Goal: Find specific page/section: Find specific page/section

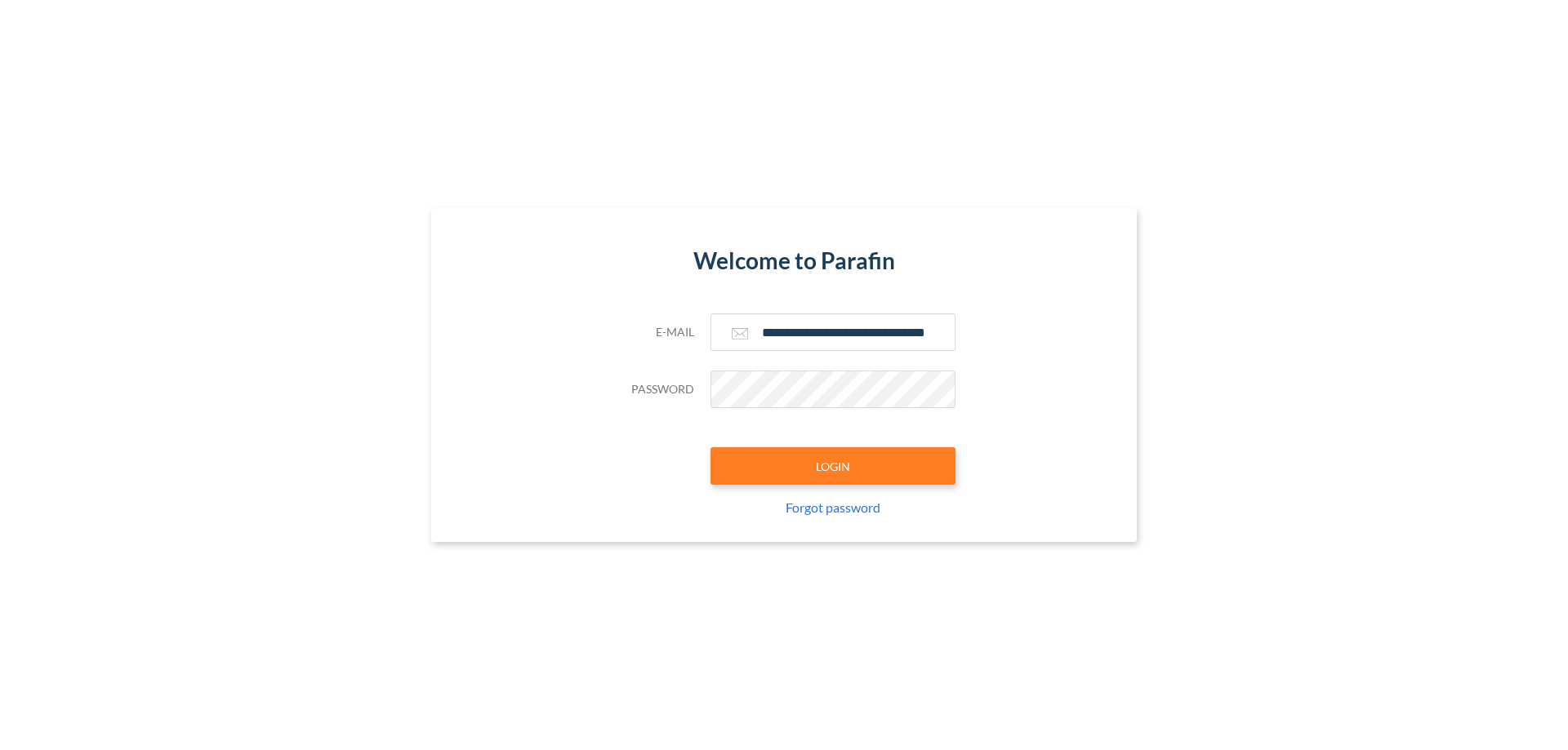
type input "**********"
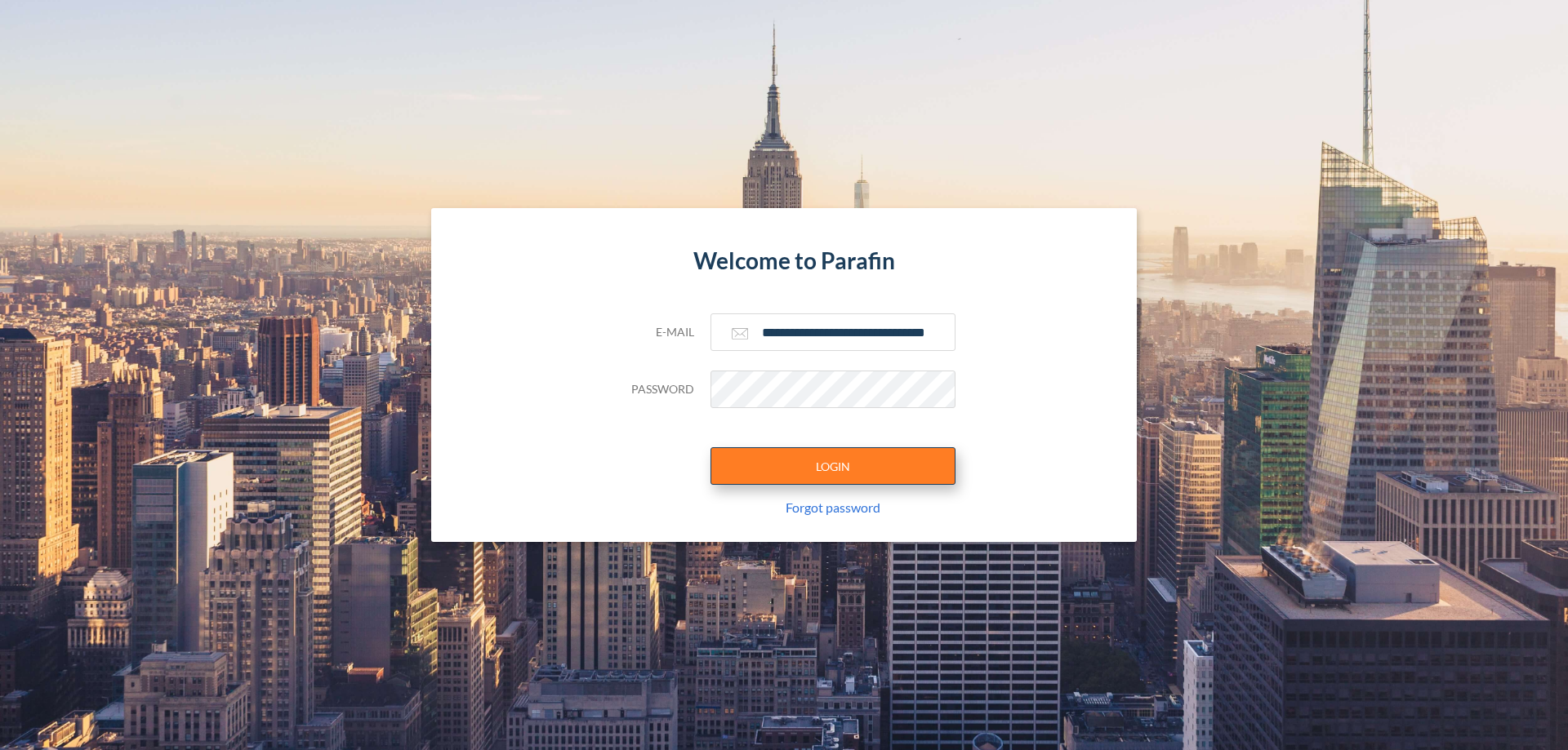
click at [833, 467] on button "LOGIN" at bounding box center [833, 467] width 245 height 38
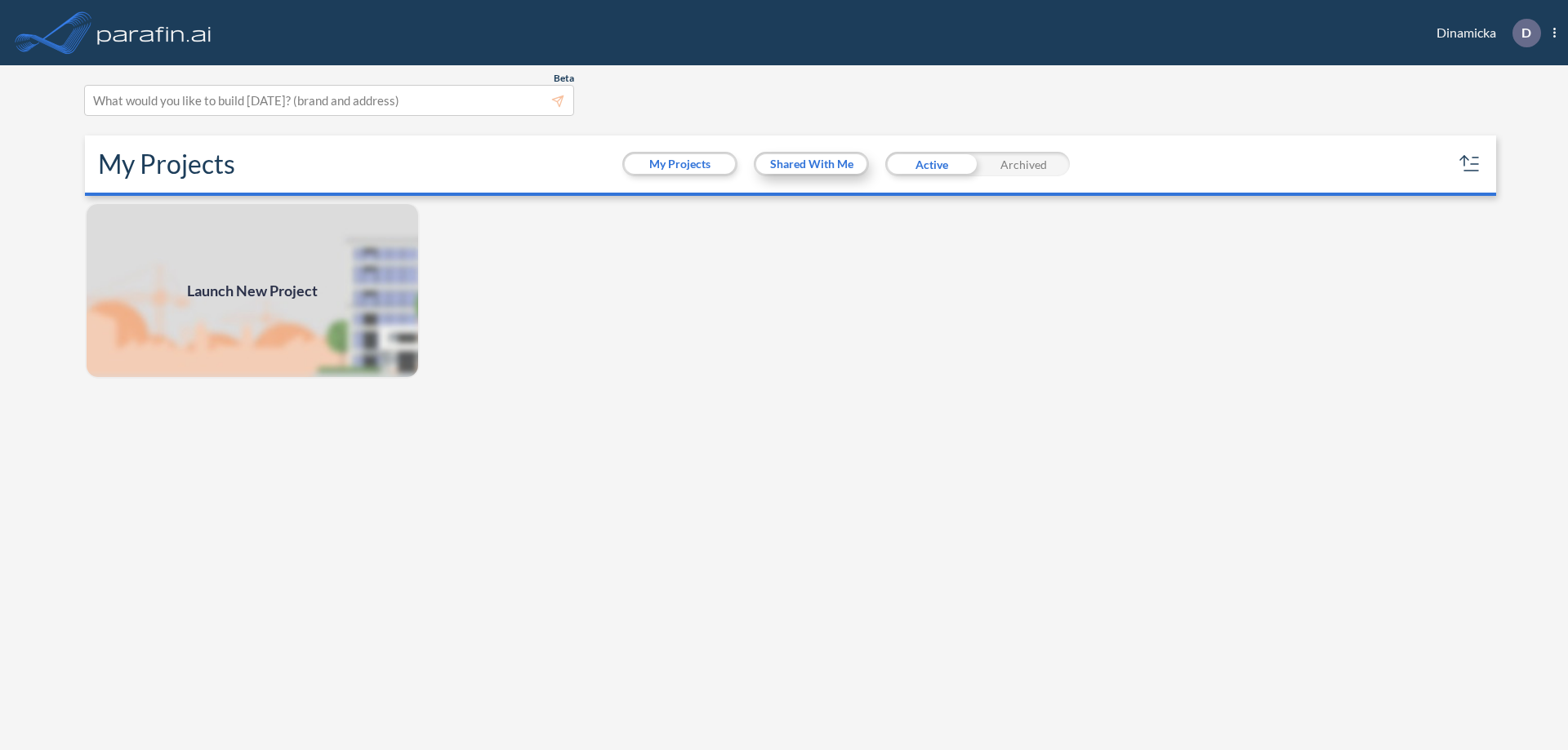
scroll to position [4, 0]
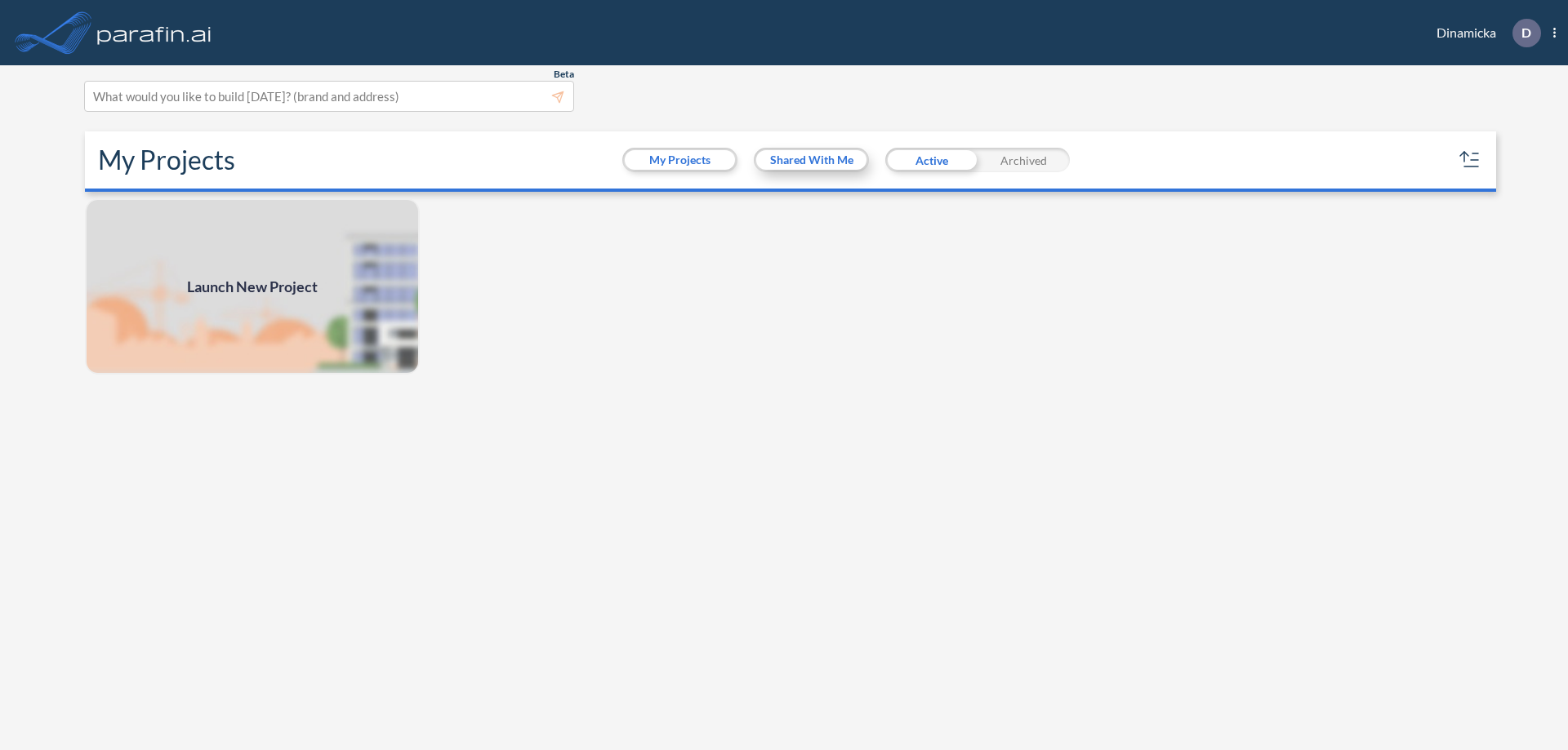
click at [811, 160] on button "Shared With Me" at bounding box center [811, 160] width 110 height 20
